Goal: Check status: Check status

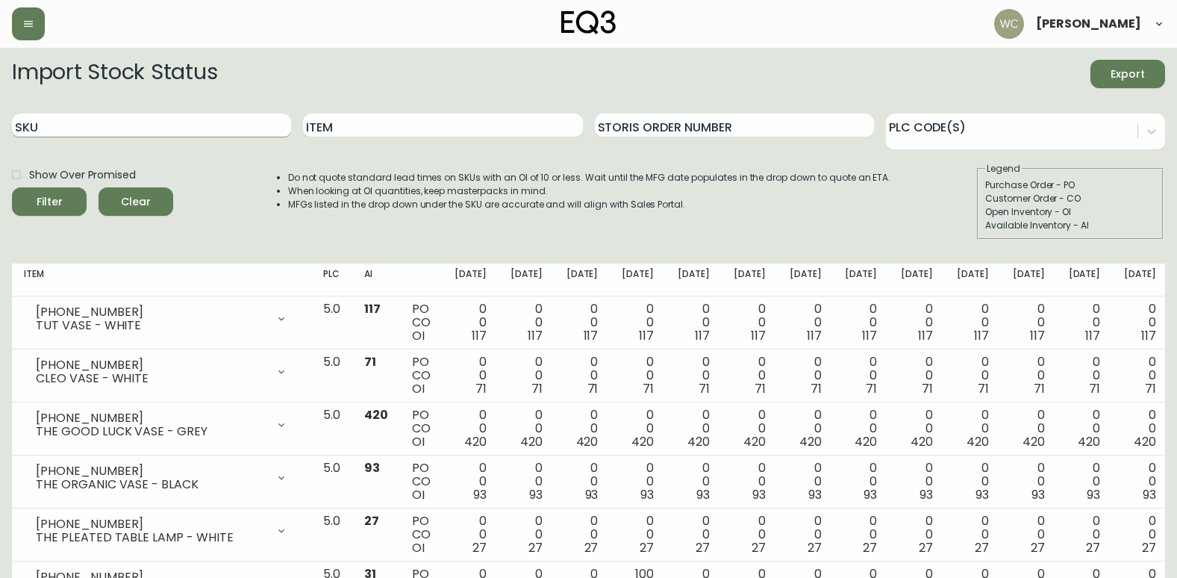
click at [110, 133] on input "SKU" at bounding box center [151, 125] width 279 height 24
click at [12, 187] on button "Filter" at bounding box center [49, 201] width 75 height 28
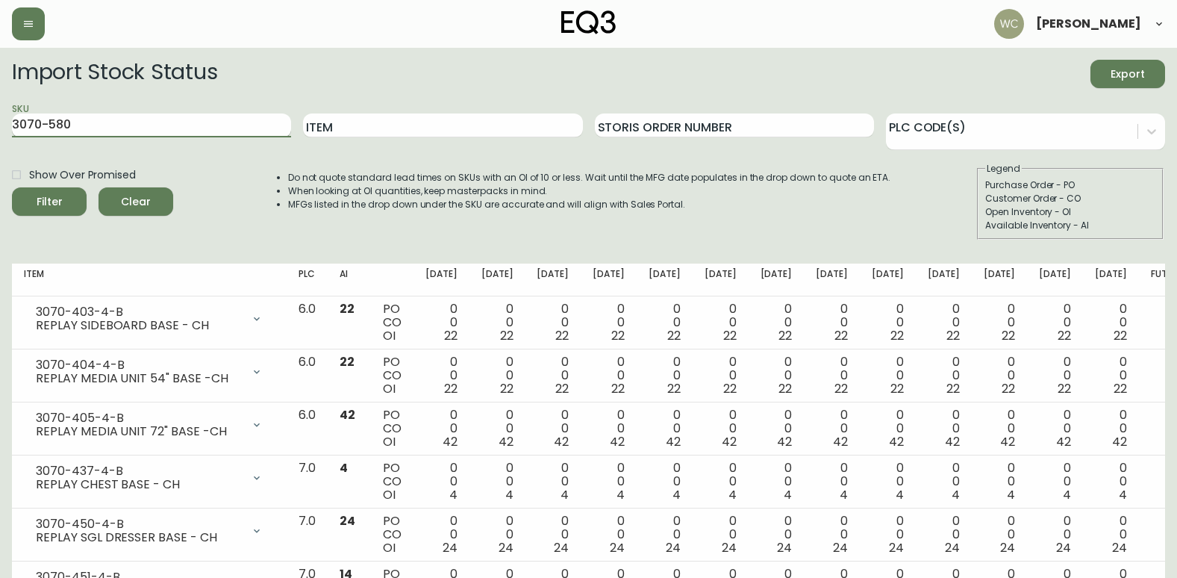
click at [12, 187] on button "Filter" at bounding box center [49, 201] width 75 height 28
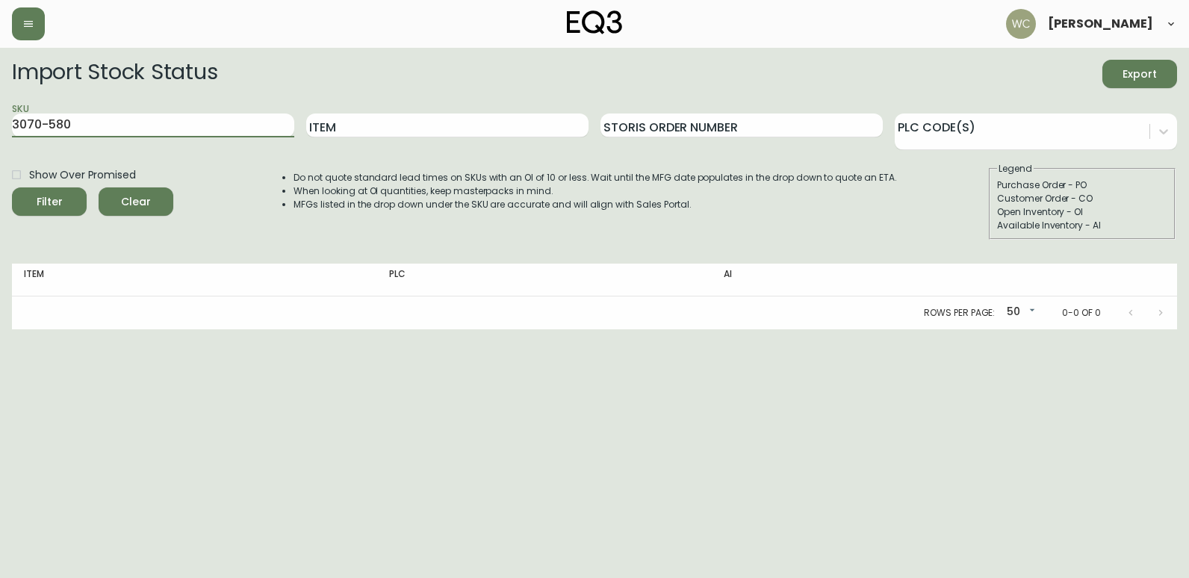
drag, startPoint x: 92, startPoint y: 121, endPoint x: -3, endPoint y: 116, distance: 95.0
click at [0, 116] on html "[PERSON_NAME] Import Stock Status Export SKU 3070-580 Item Storis Order Number …" at bounding box center [594, 164] width 1189 height 329
type input "3070"
click at [12, 187] on button "Filter" at bounding box center [49, 201] width 75 height 28
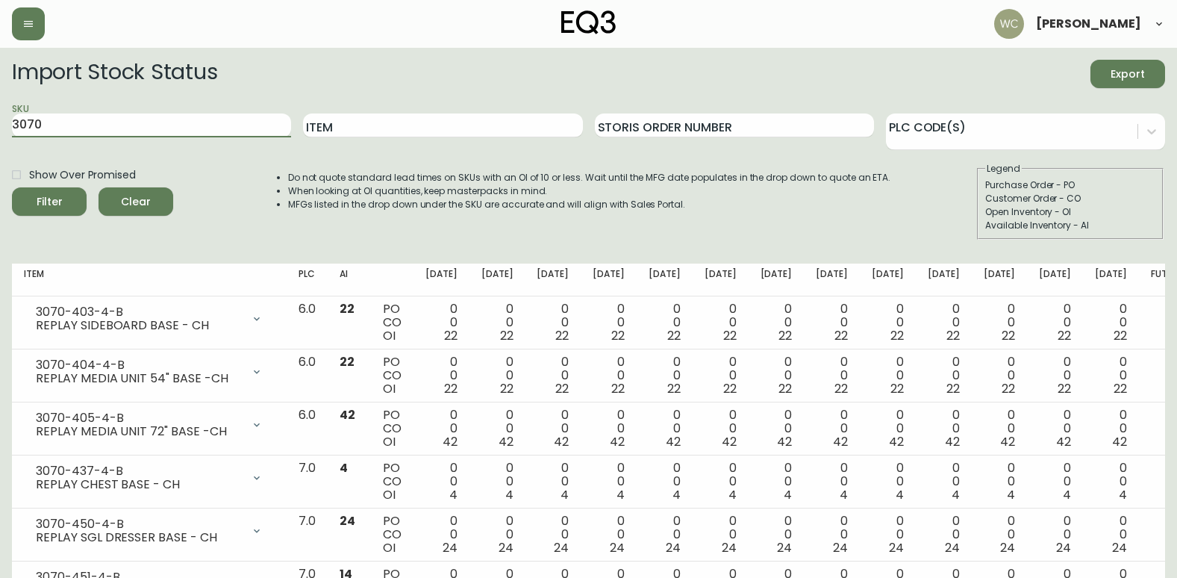
drag, startPoint x: 110, startPoint y: 127, endPoint x: -3, endPoint y: 127, distance: 112.7
click at [0, 127] on html "[PERSON_NAME] Import Stock Status Export SKU 3070 Item Storis Order Number PLC …" at bounding box center [588, 588] width 1177 height 1177
click at [358, 121] on input "Item" at bounding box center [442, 125] width 279 height 24
click at [356, 120] on input "Item" at bounding box center [442, 125] width 279 height 24
type input "3070"
